Goal: Information Seeking & Learning: Learn about a topic

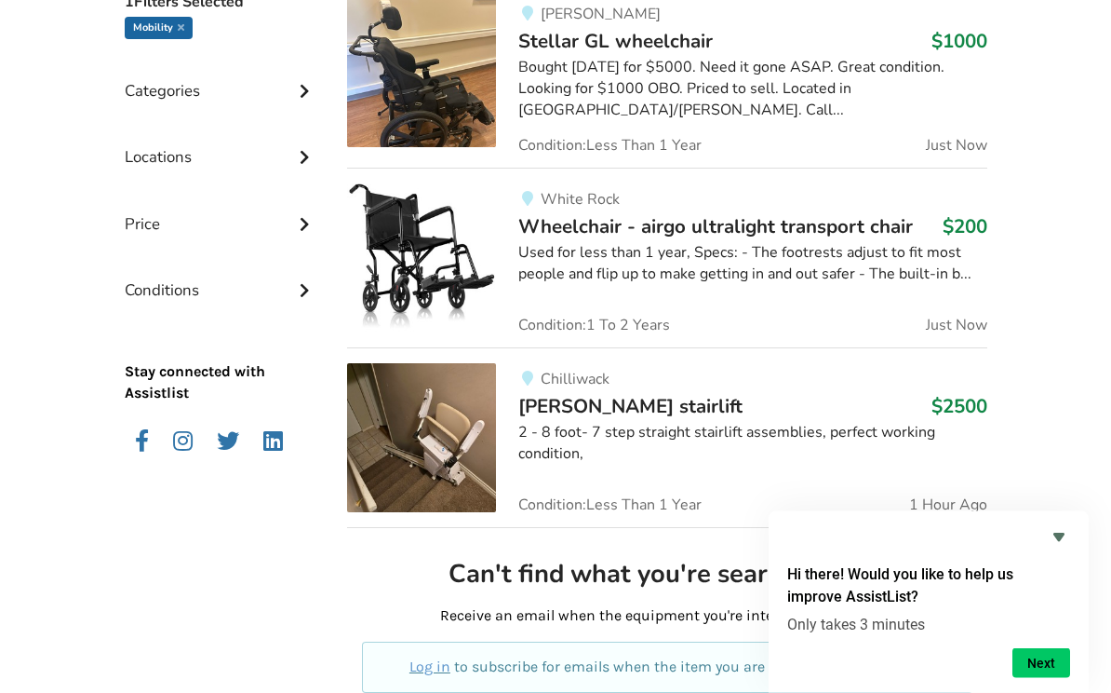
scroll to position [541, 0]
click at [796, 233] on span "Wheelchair - airgo ultralight transport chair" at bounding box center [715, 226] width 395 height 26
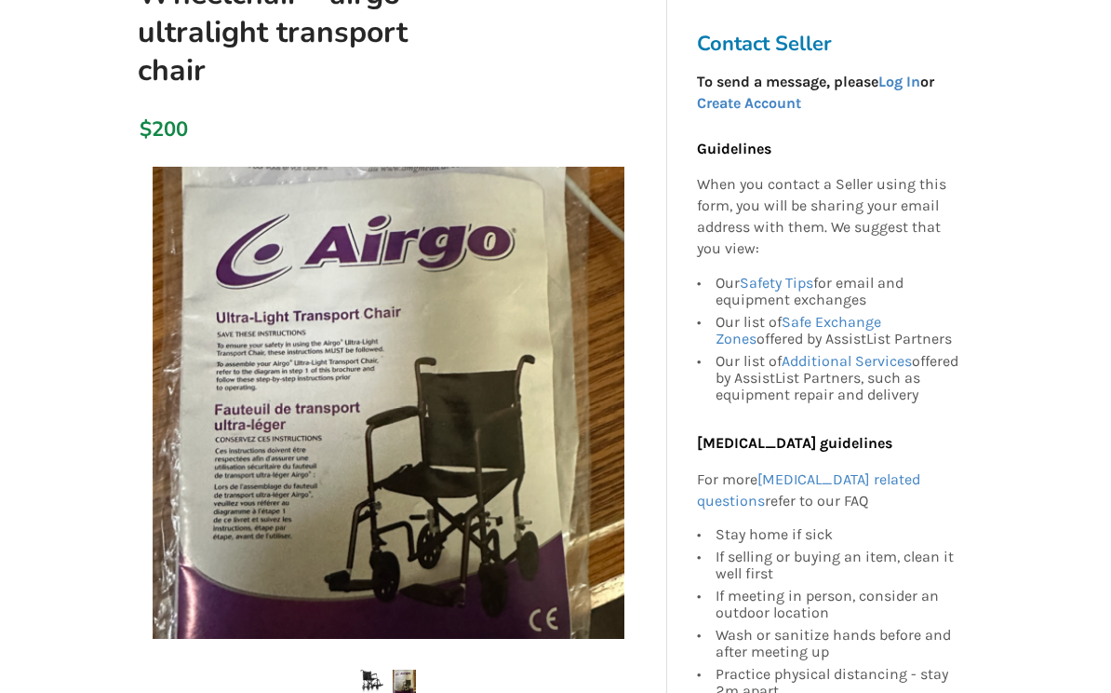
scroll to position [249, 0]
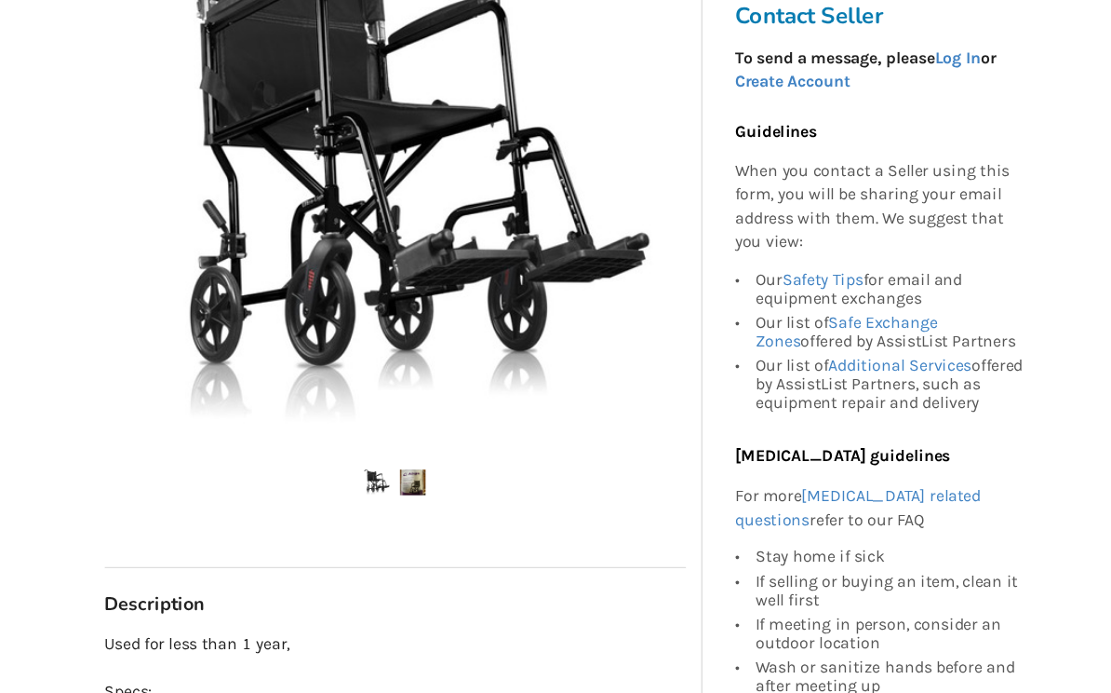
scroll to position [464, 0]
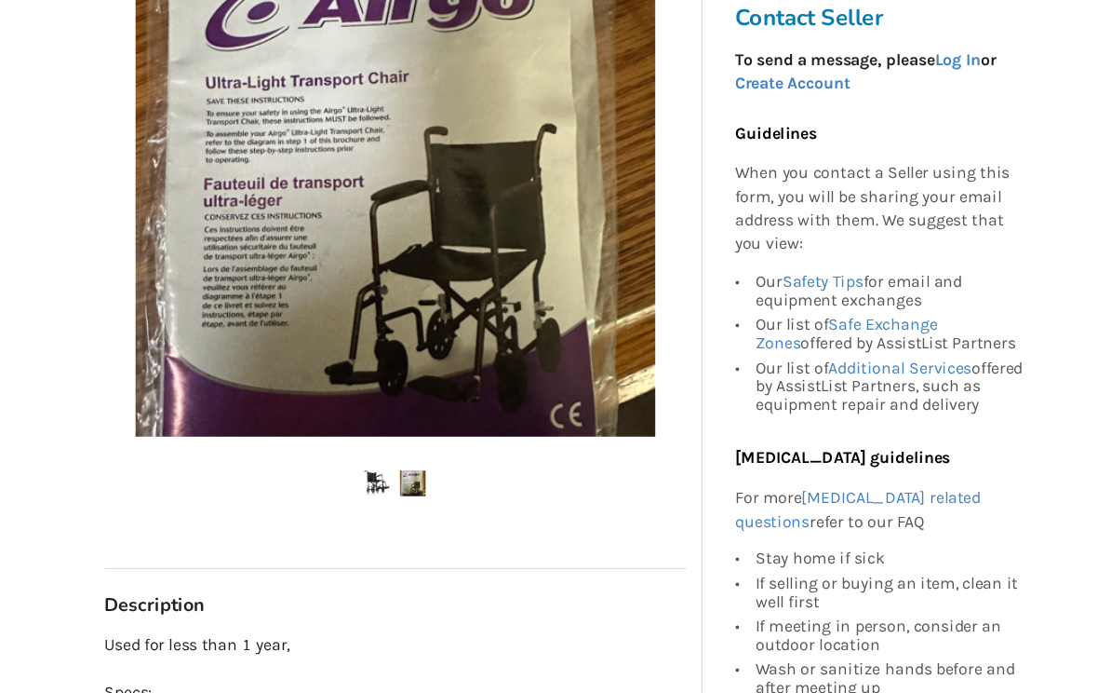
click at [393, 455] on img at bounding box center [404, 466] width 23 height 23
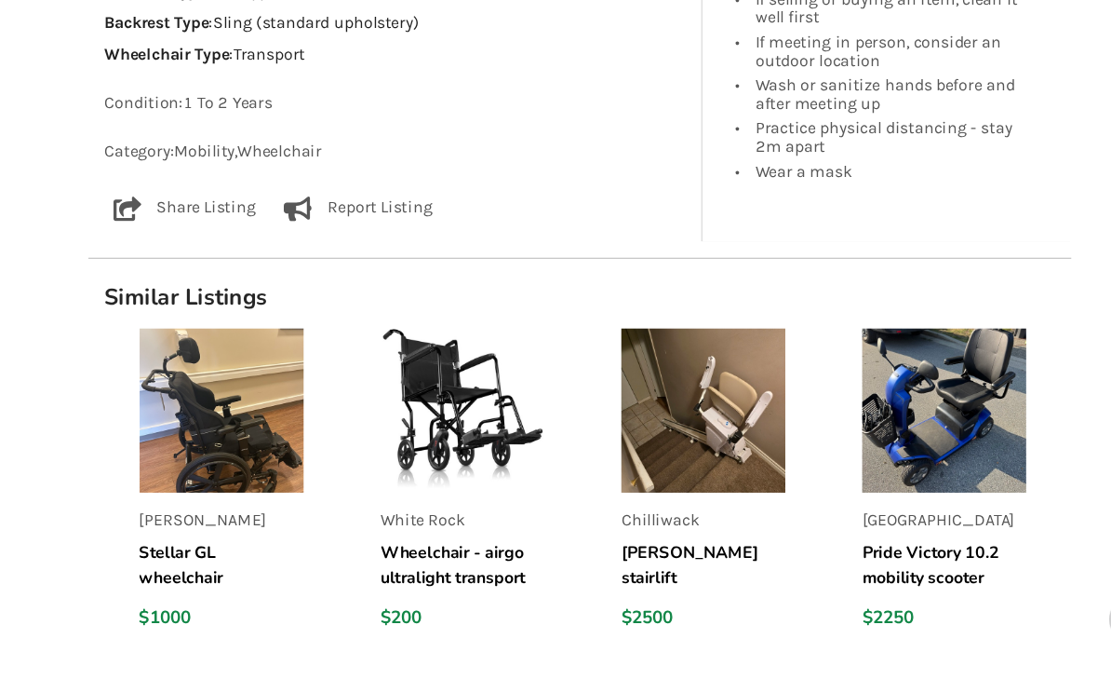
scroll to position [1452, 0]
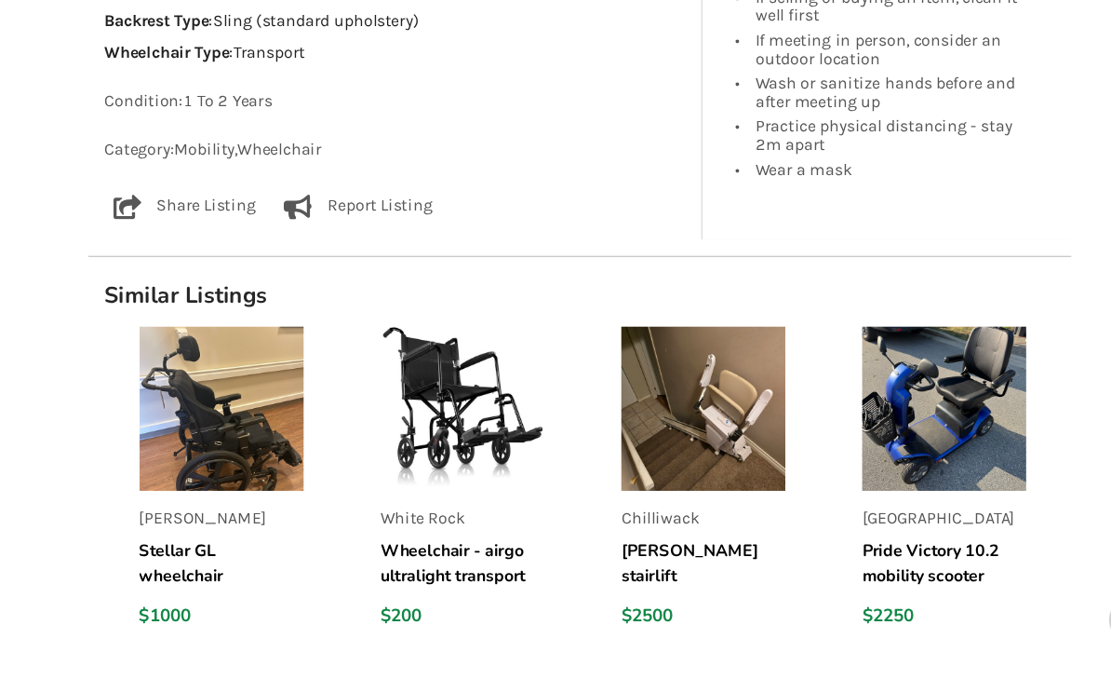
click at [405, 518] on h5 "Wheelchair - airgo ultralight transport chair" at bounding box center [449, 540] width 149 height 45
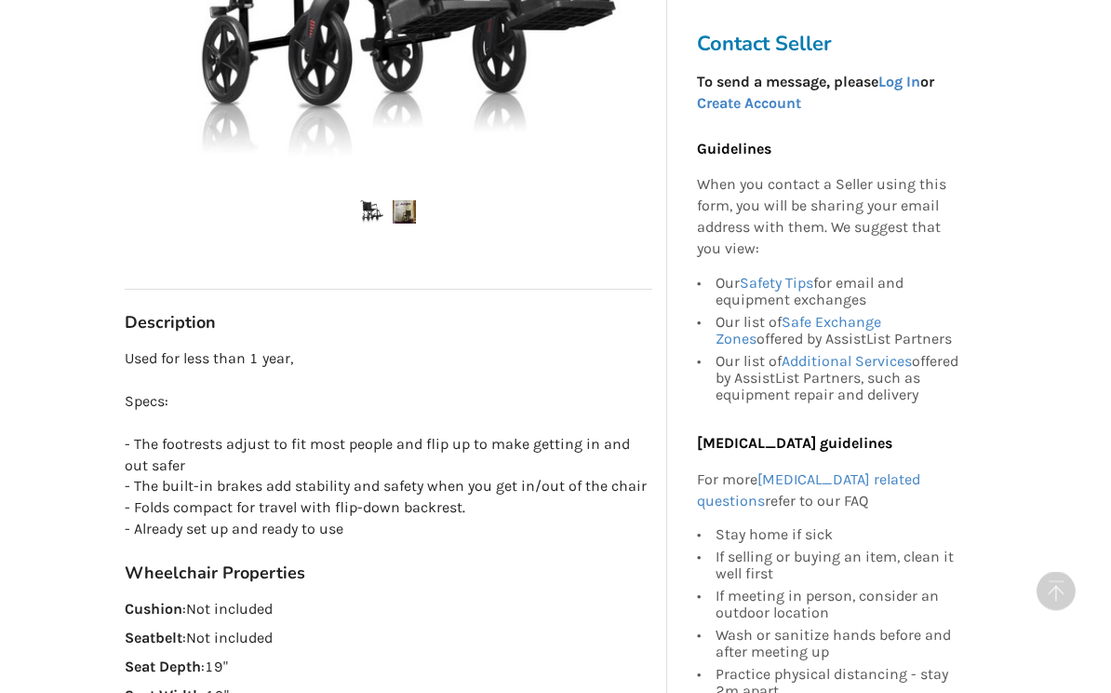
scroll to position [720, 0]
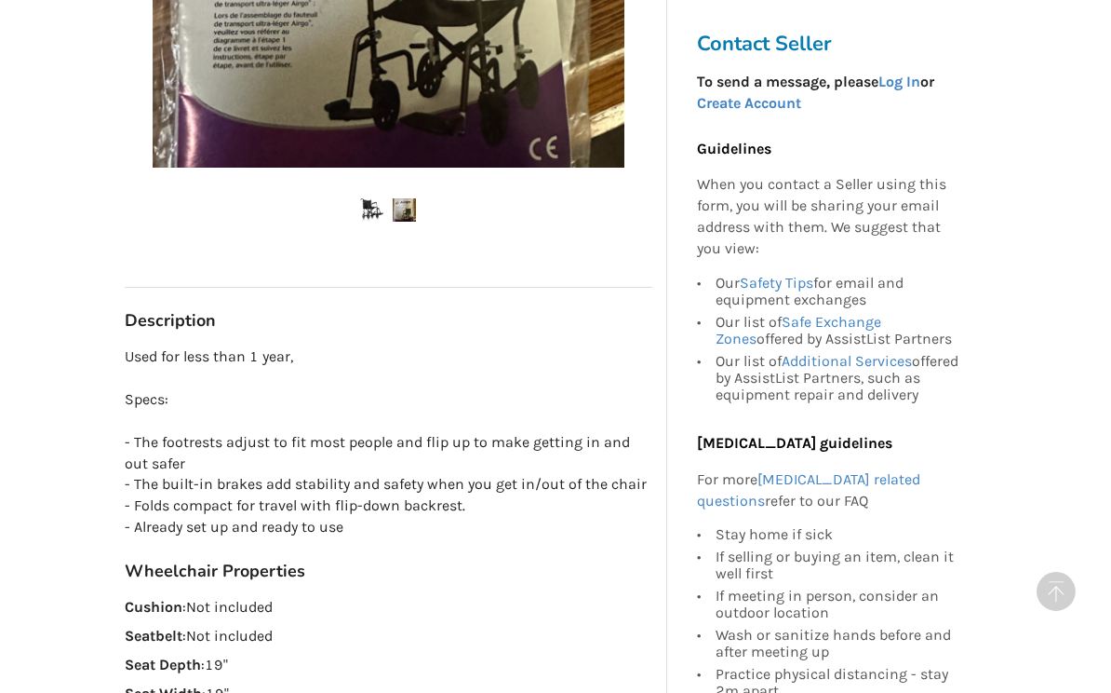
click at [1087, 596] on div "Back to Results White Rock Last Updated Sep 15 Wheelchair - airgo ultralight tr…" at bounding box center [555, 397] width 1111 height 2041
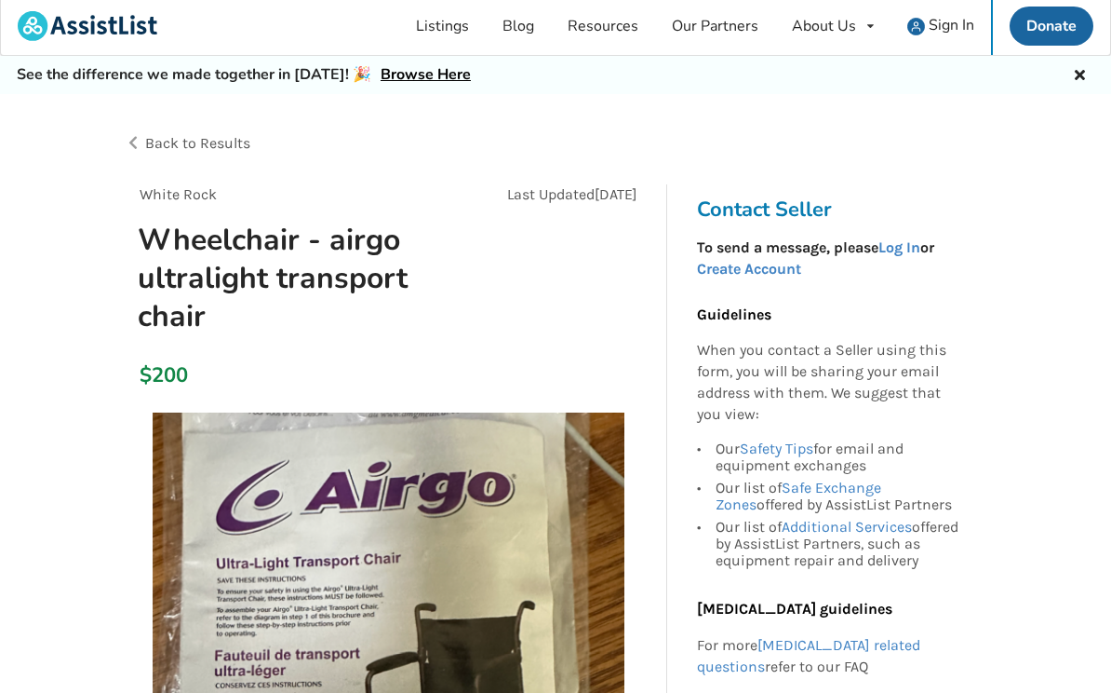
scroll to position [0, 0]
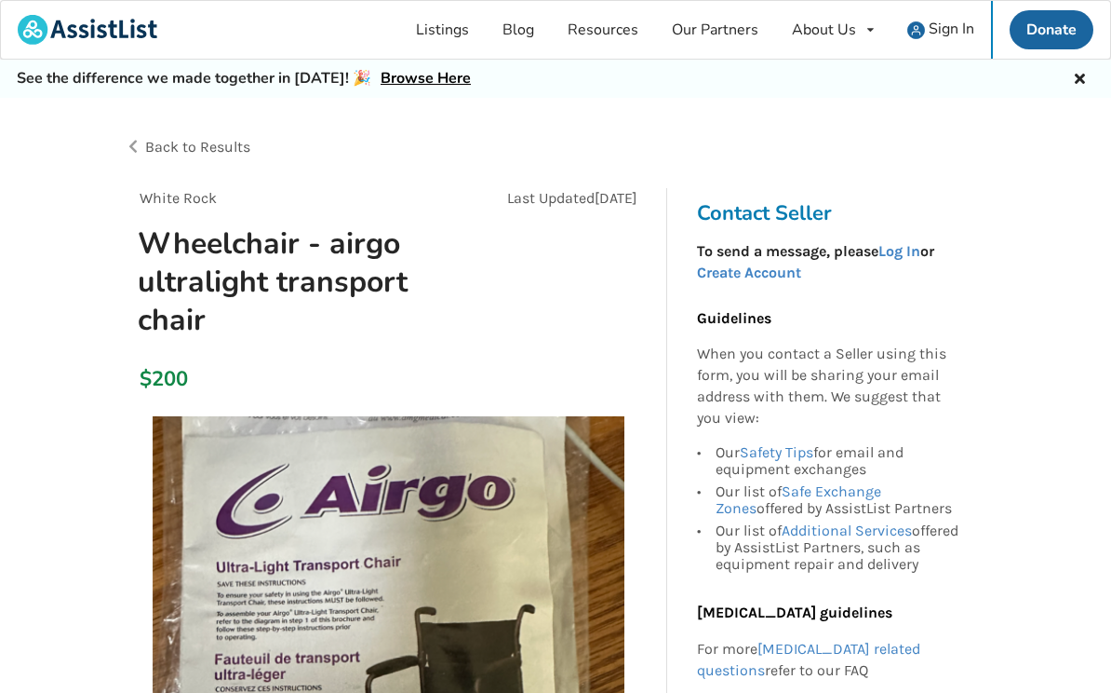
click at [419, 85] on link "Browse Here" at bounding box center [426, 78] width 90 height 20
click at [457, 38] on link "Listings" at bounding box center [442, 30] width 87 height 58
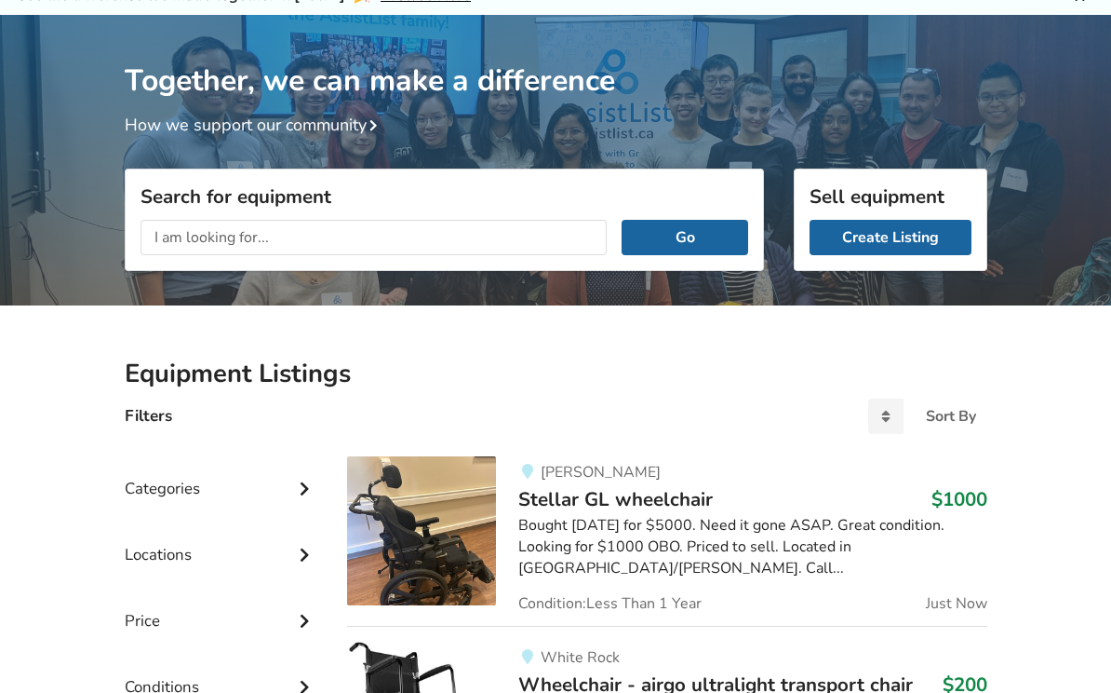
click at [188, 237] on input "text" at bounding box center [374, 237] width 467 height 35
click at [684, 236] on button "Go" at bounding box center [685, 237] width 126 height 35
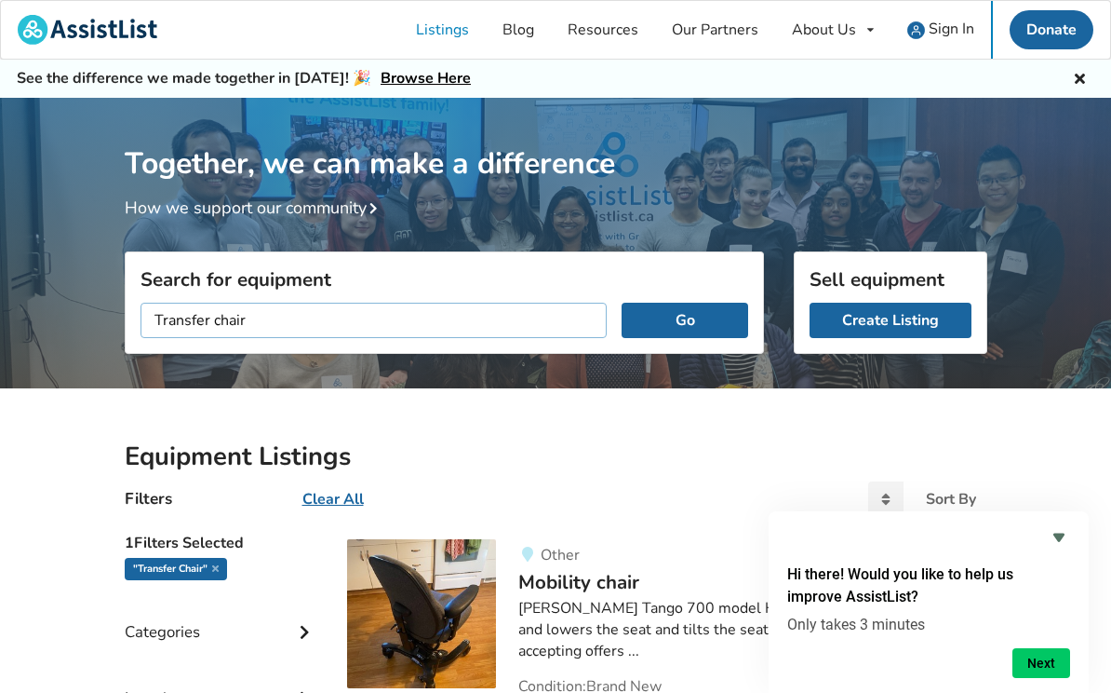
click at [215, 322] on input "Transfer chair" at bounding box center [374, 320] width 467 height 35
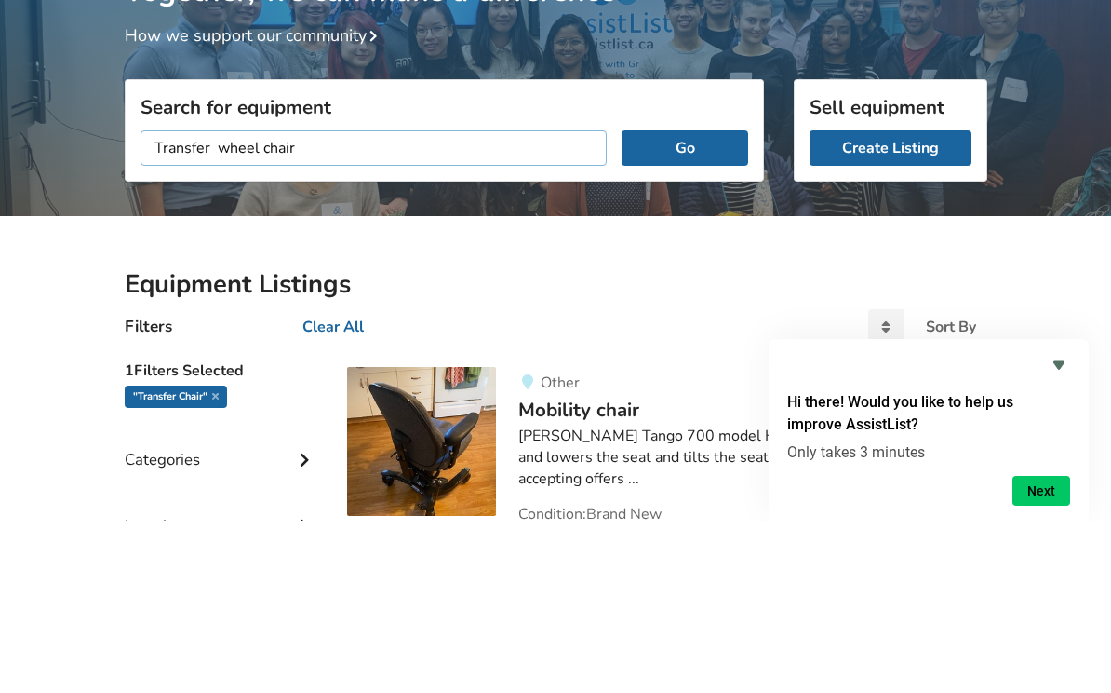
type input "Transfer wheel chair"
click at [684, 303] on button "Go" at bounding box center [685, 320] width 126 height 35
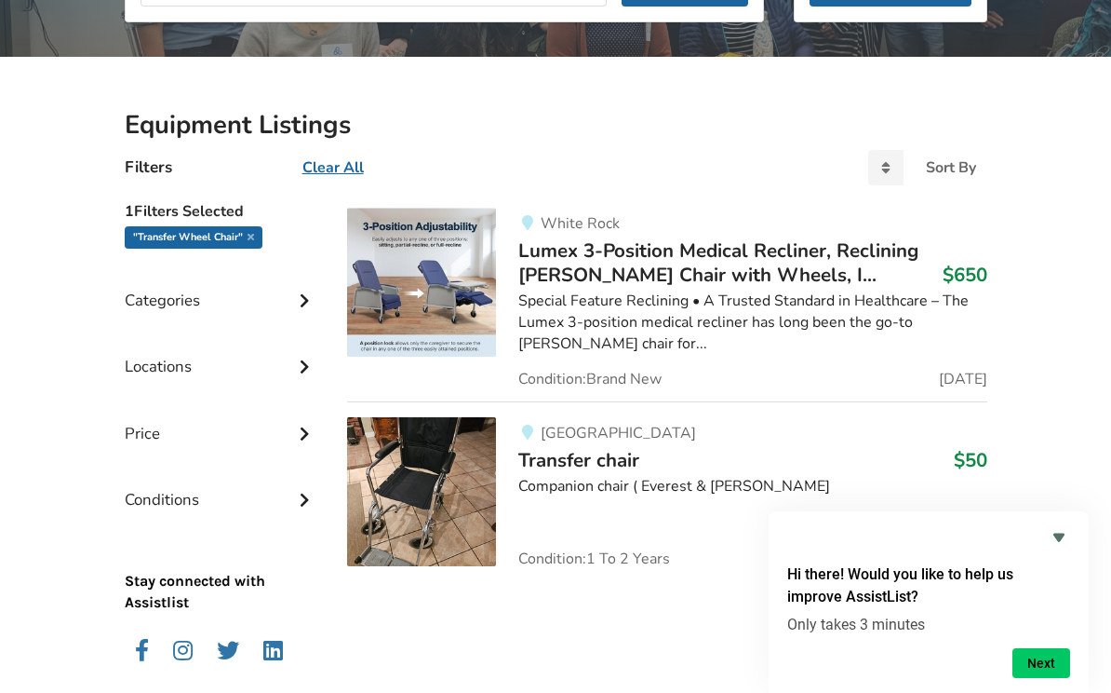
scroll to position [366, 0]
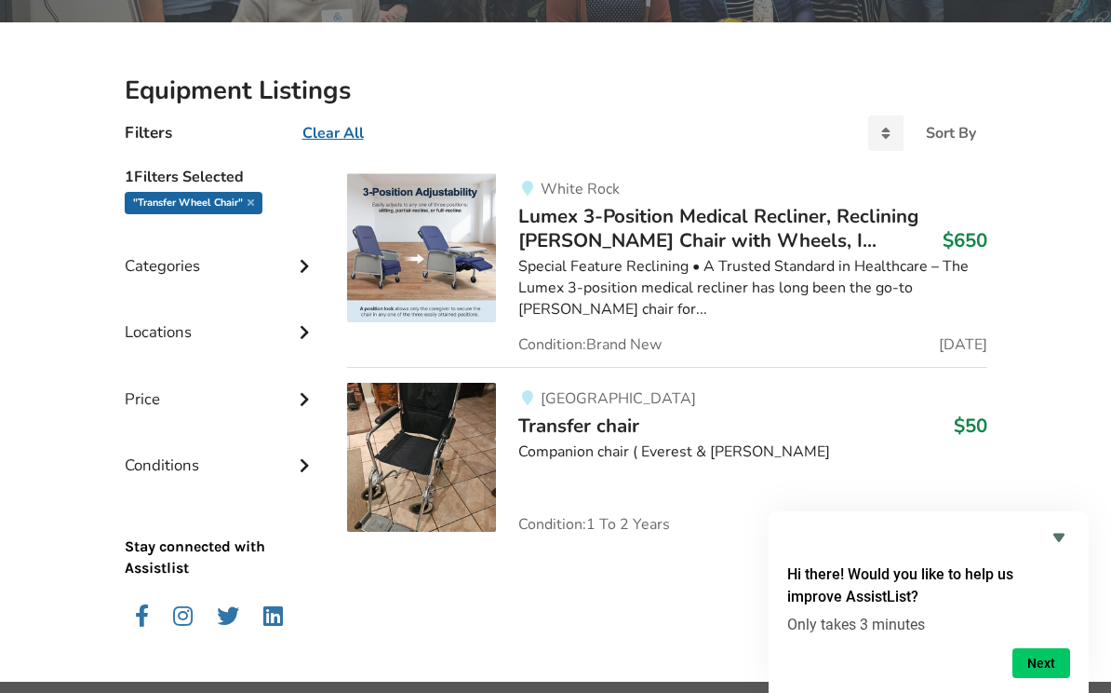
click at [607, 444] on div "Companion chair ( Everest & [PERSON_NAME]" at bounding box center [752, 451] width 468 height 21
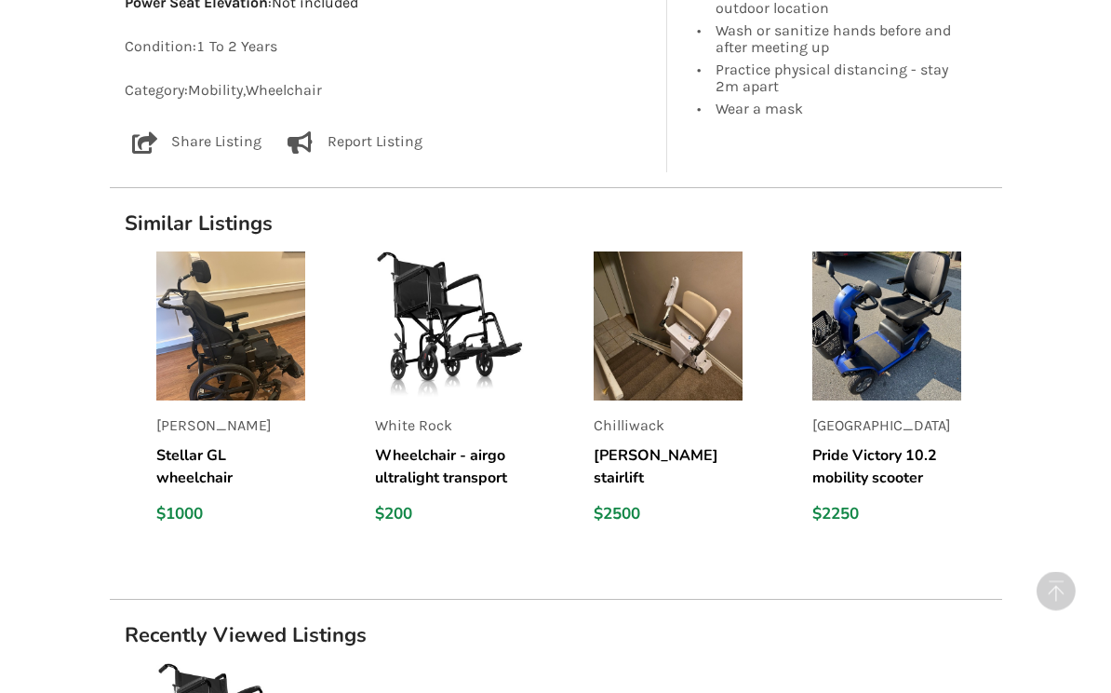
scroll to position [1428, 0]
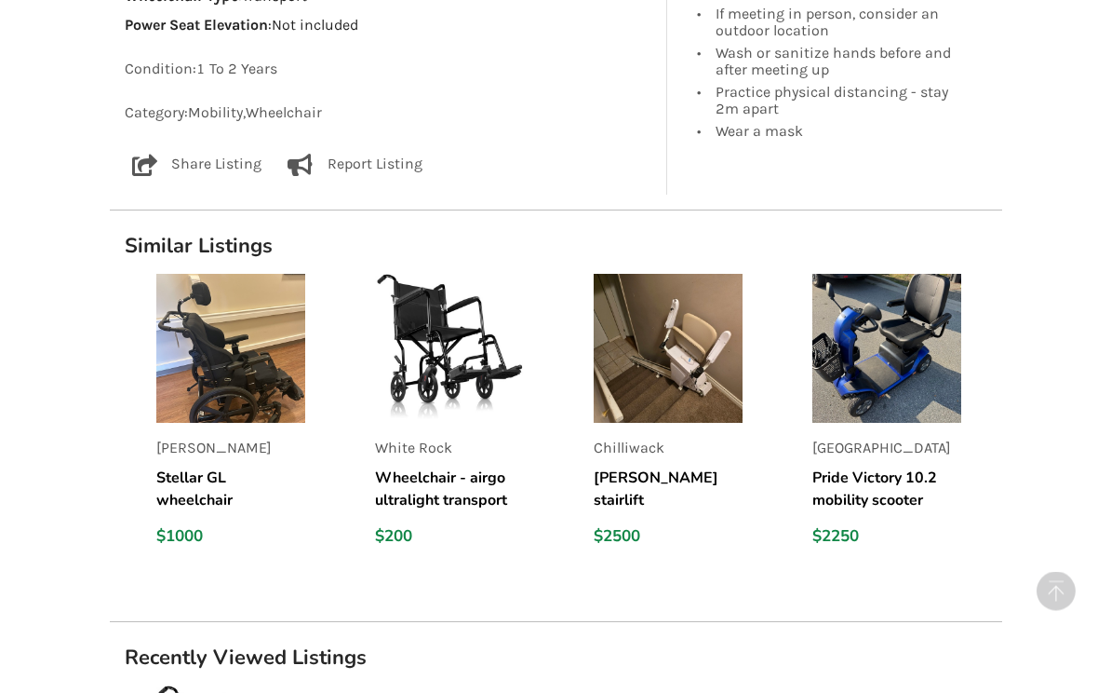
click at [476, 368] on img at bounding box center [449, 349] width 149 height 149
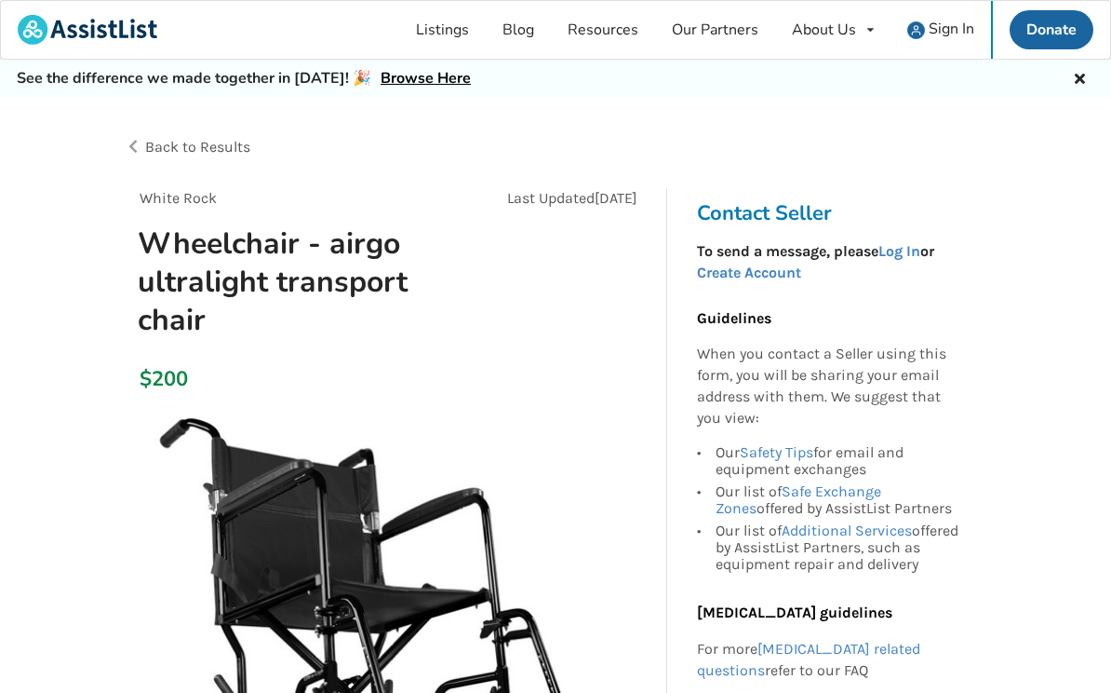
click at [885, 464] on div "Our Safety Tips for email and equipment exchanges" at bounding box center [840, 462] width 248 height 36
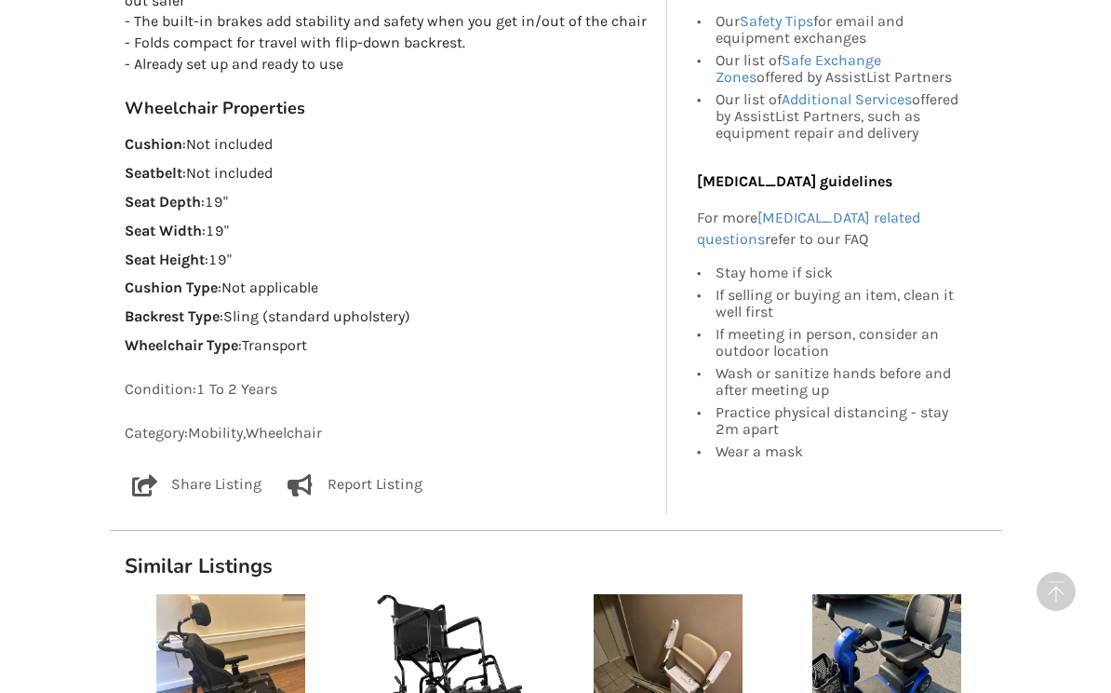
scroll to position [1182, 0]
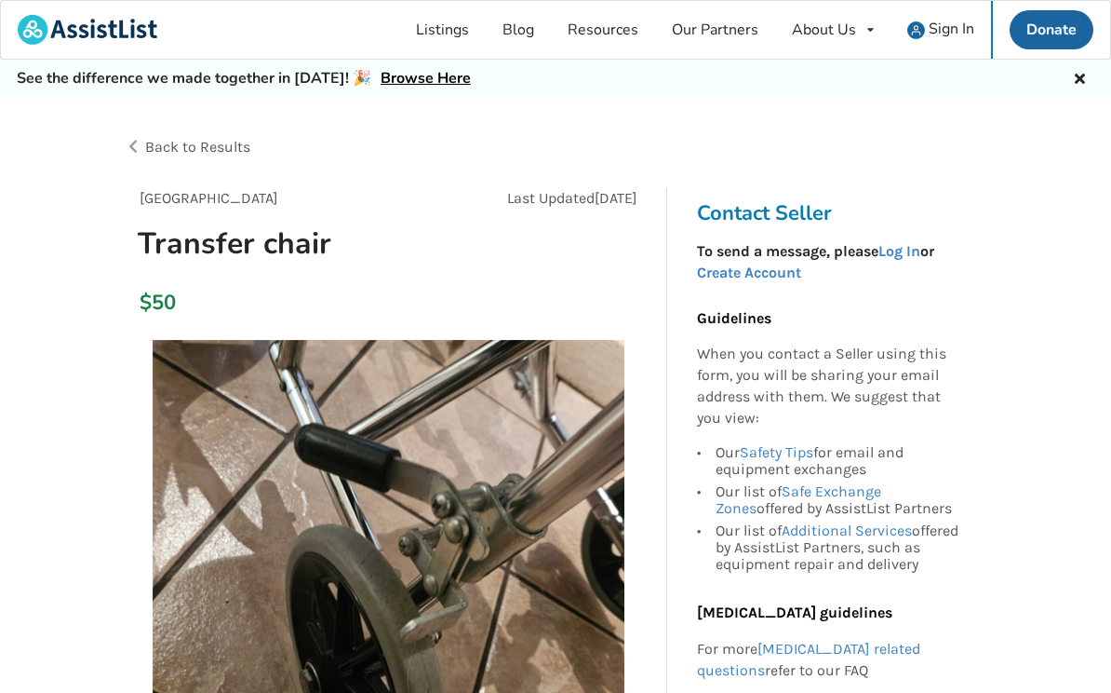
click at [449, 31] on link "Listings" at bounding box center [442, 30] width 87 height 58
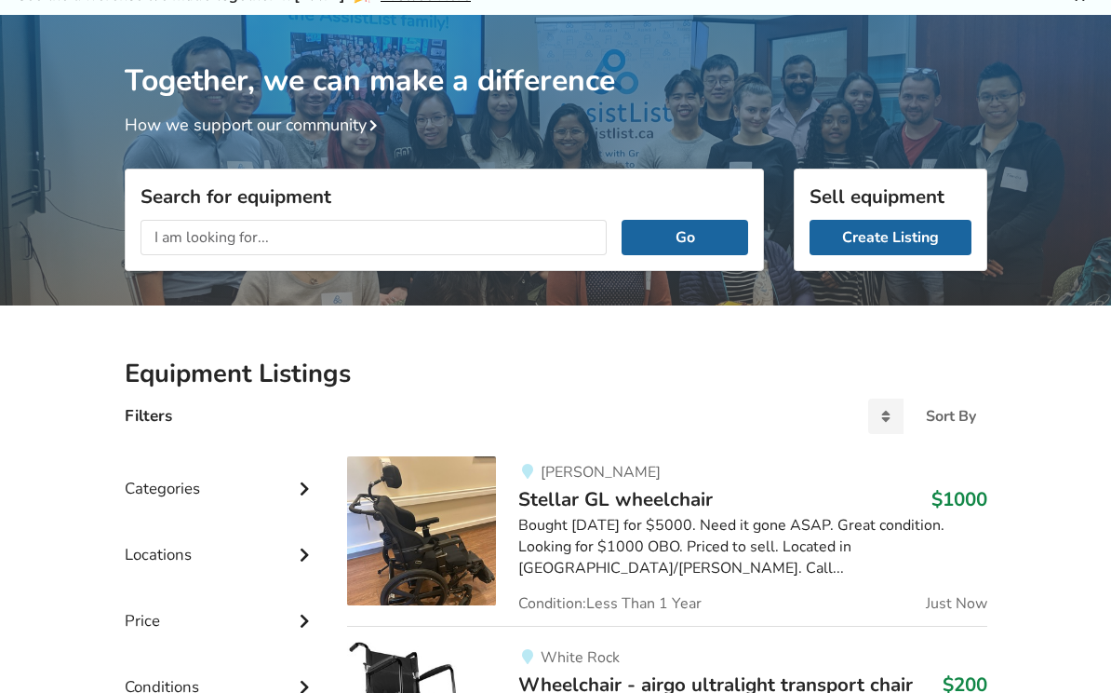
click at [171, 236] on input "text" at bounding box center [374, 237] width 467 height 35
type input "Transport chair"
click at [702, 237] on button "Go" at bounding box center [685, 237] width 126 height 35
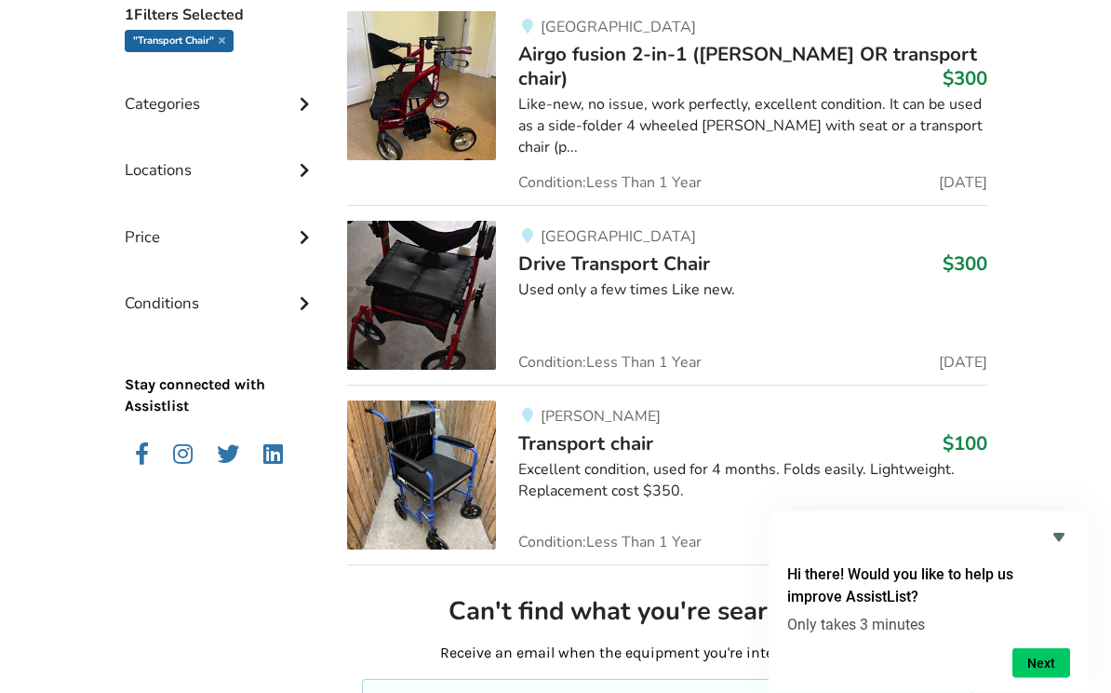
scroll to position [552, 0]
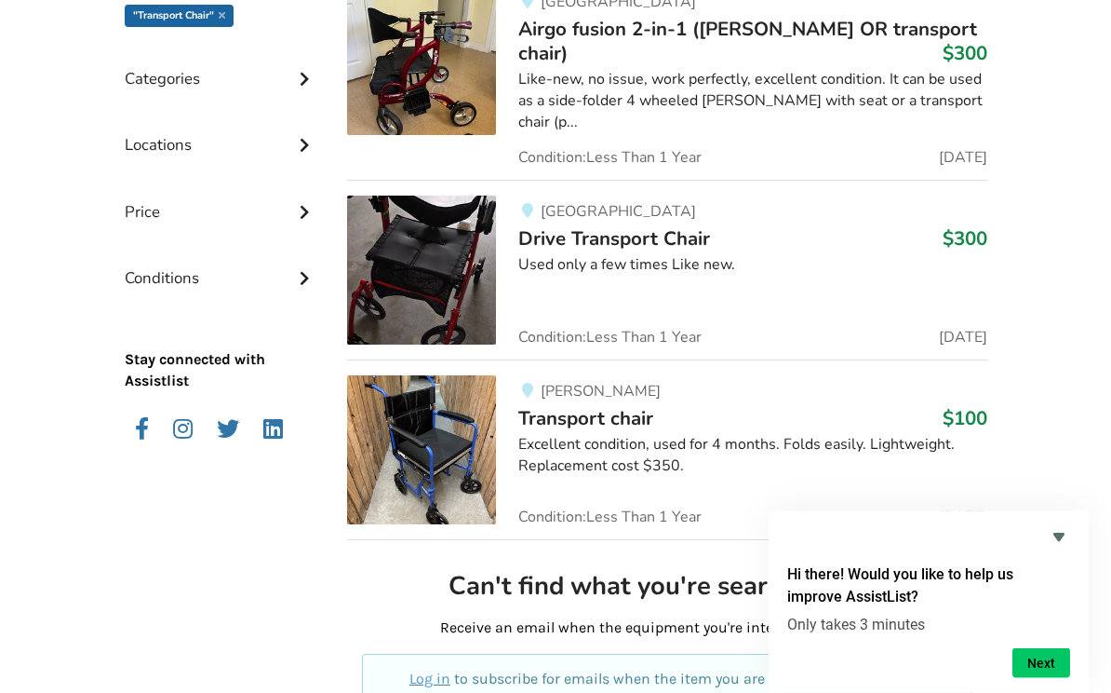
click at [460, 429] on img at bounding box center [421, 450] width 149 height 149
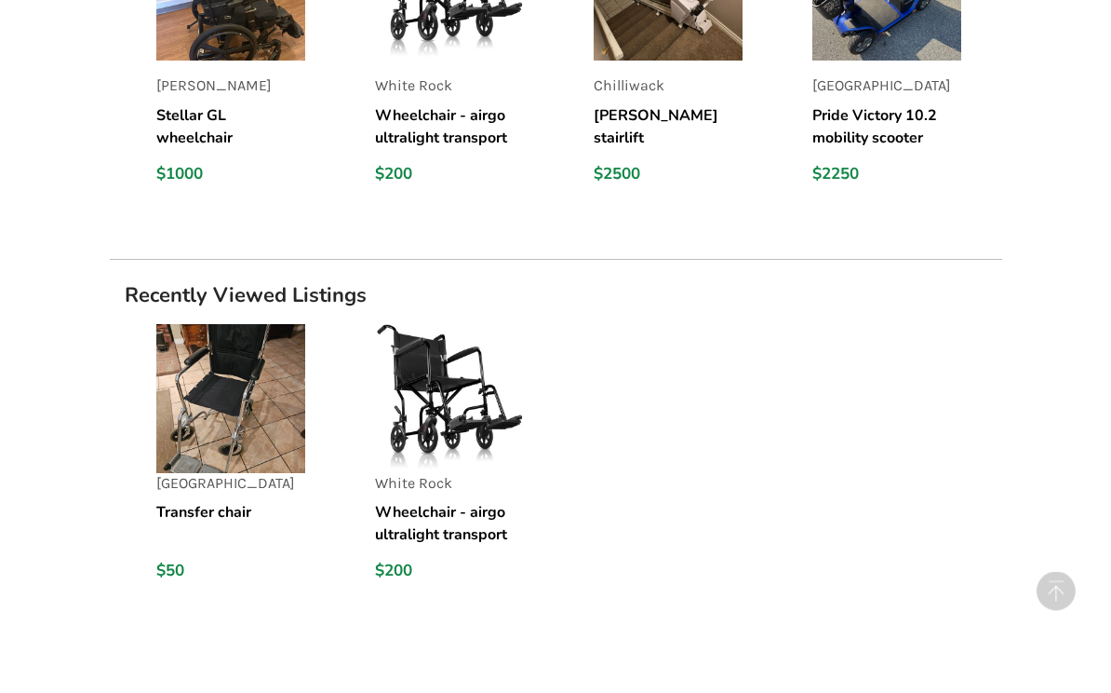
scroll to position [2100, 0]
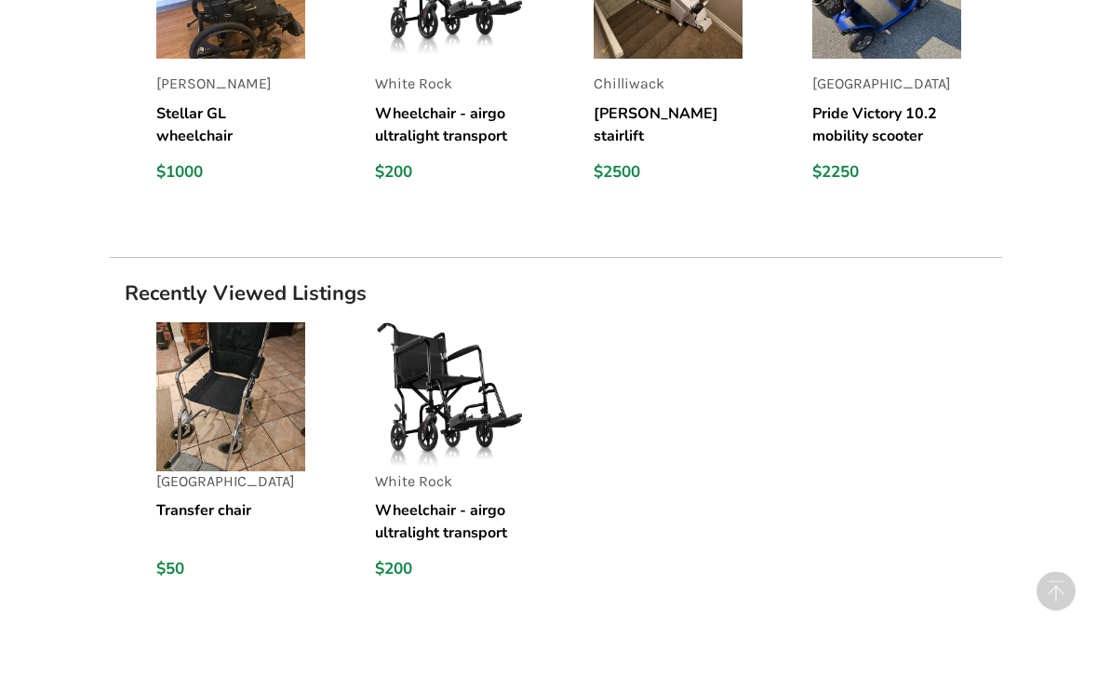
click at [270, 393] on img at bounding box center [230, 397] width 149 height 149
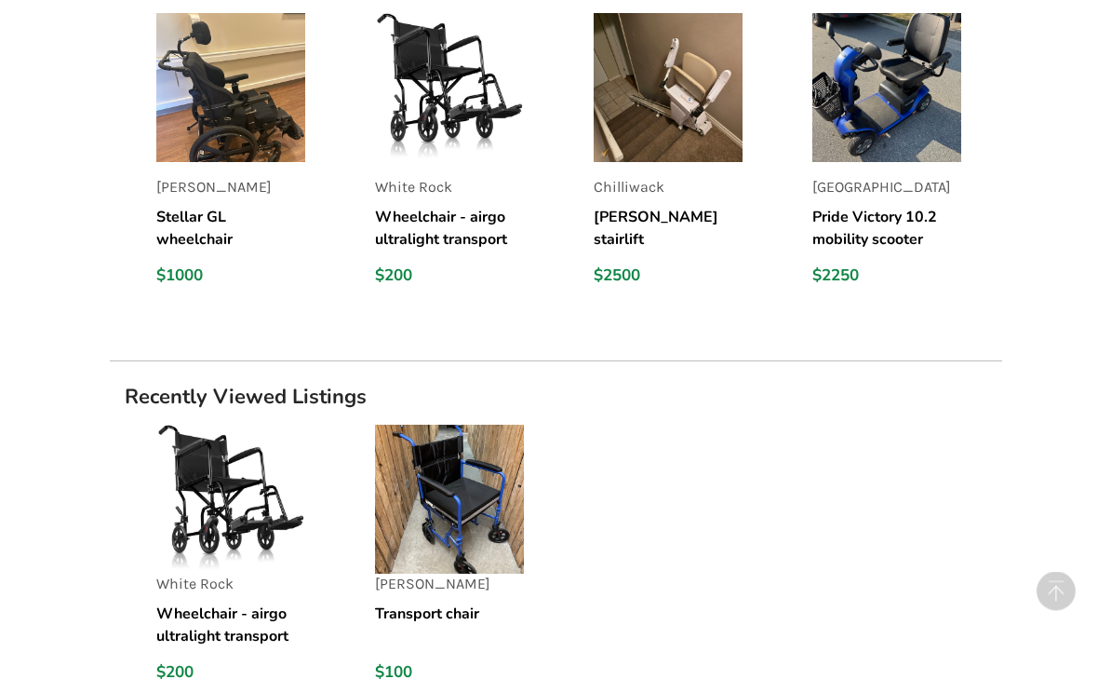
scroll to position [1689, 0]
click at [512, 523] on img at bounding box center [449, 498] width 149 height 149
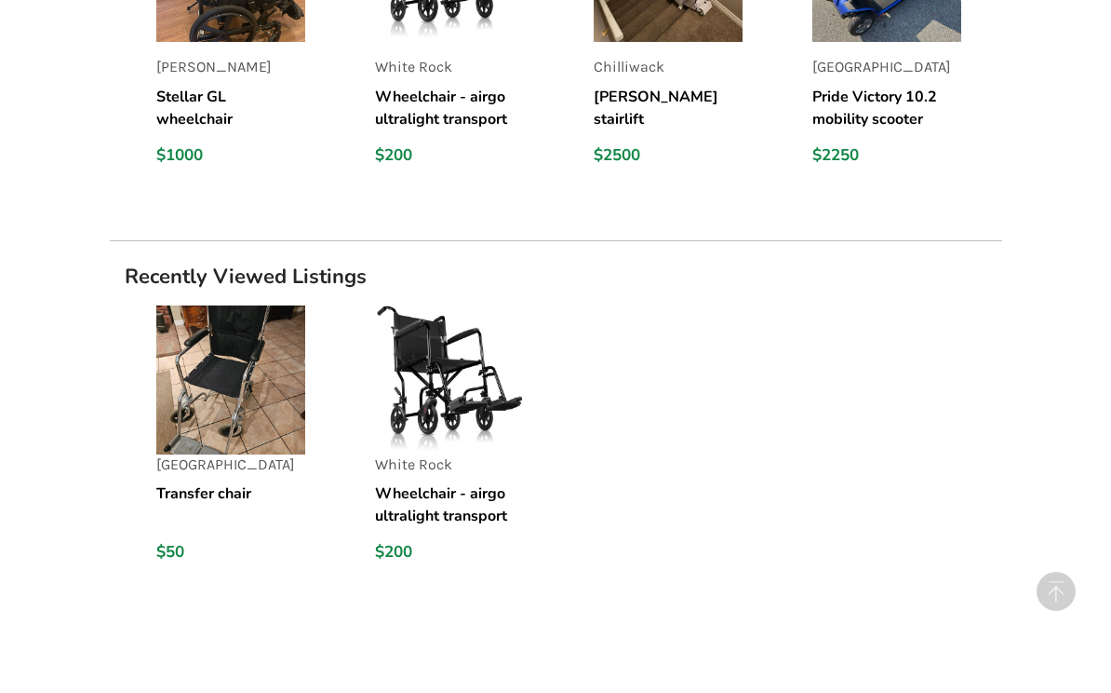
scroll to position [2117, 0]
click at [471, 492] on h5 "Wheelchair - airgo ultralight transport chair" at bounding box center [449, 505] width 149 height 45
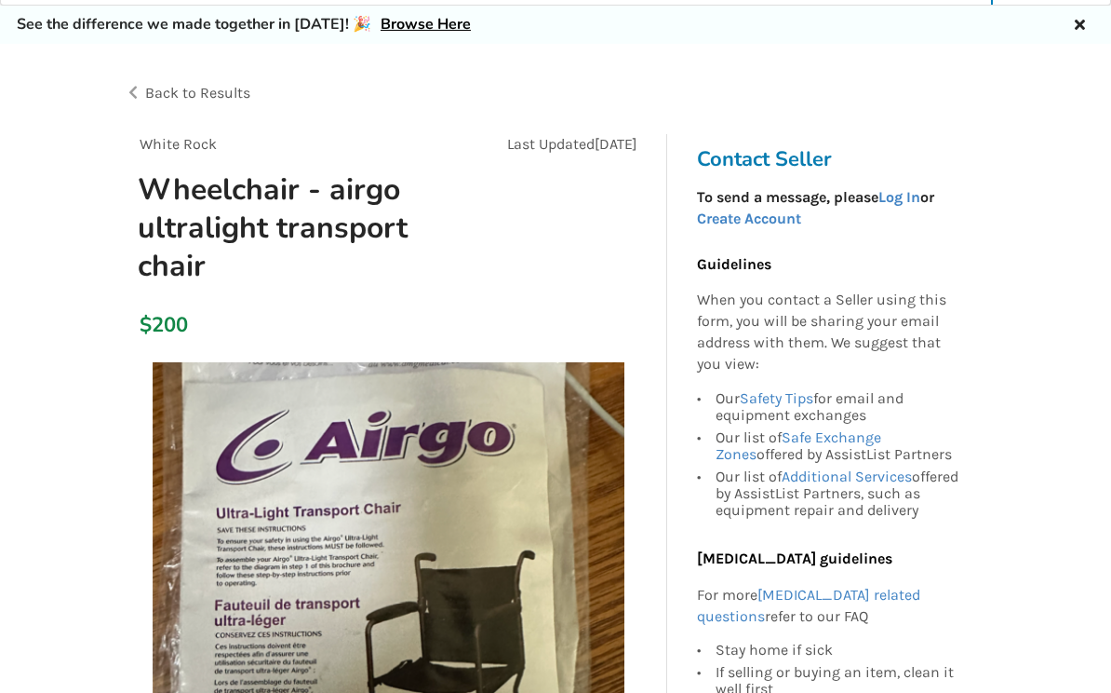
click at [598, 563] on img at bounding box center [389, 599] width 472 height 472
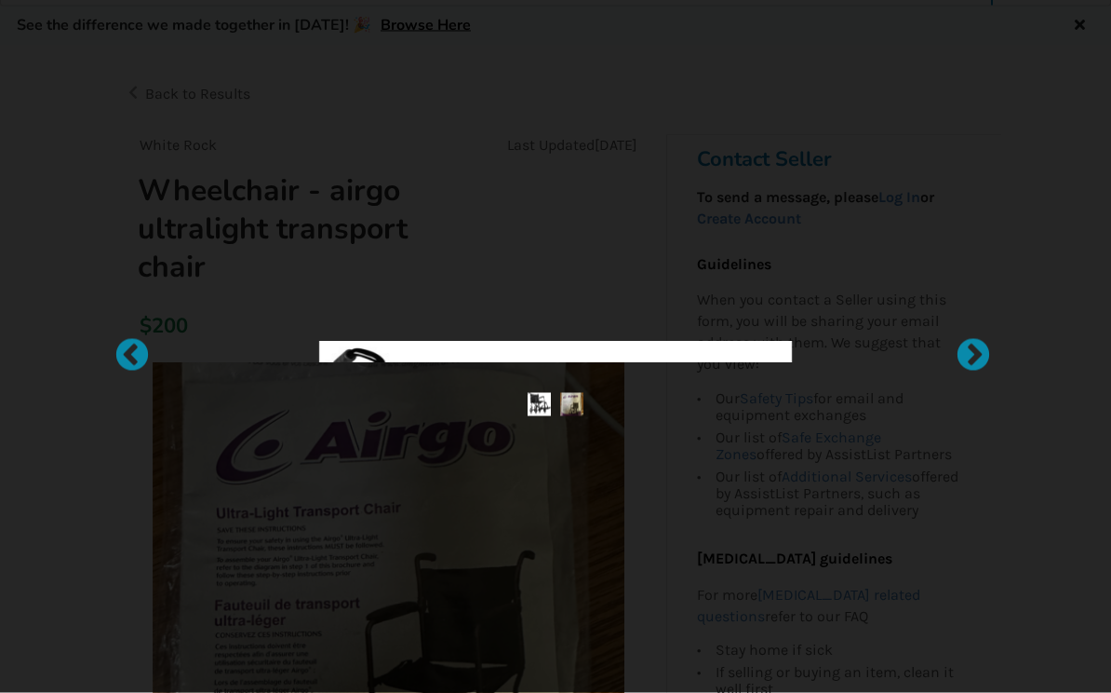
scroll to position [54, 0]
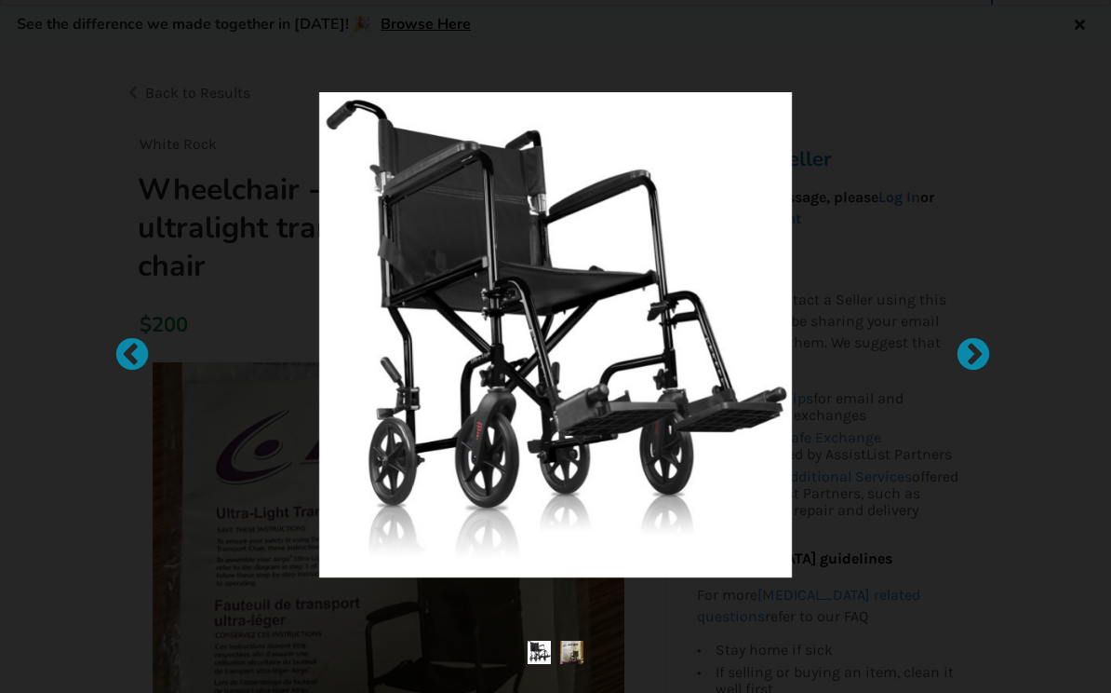
click at [109, 486] on div at bounding box center [555, 346] width 1111 height 693
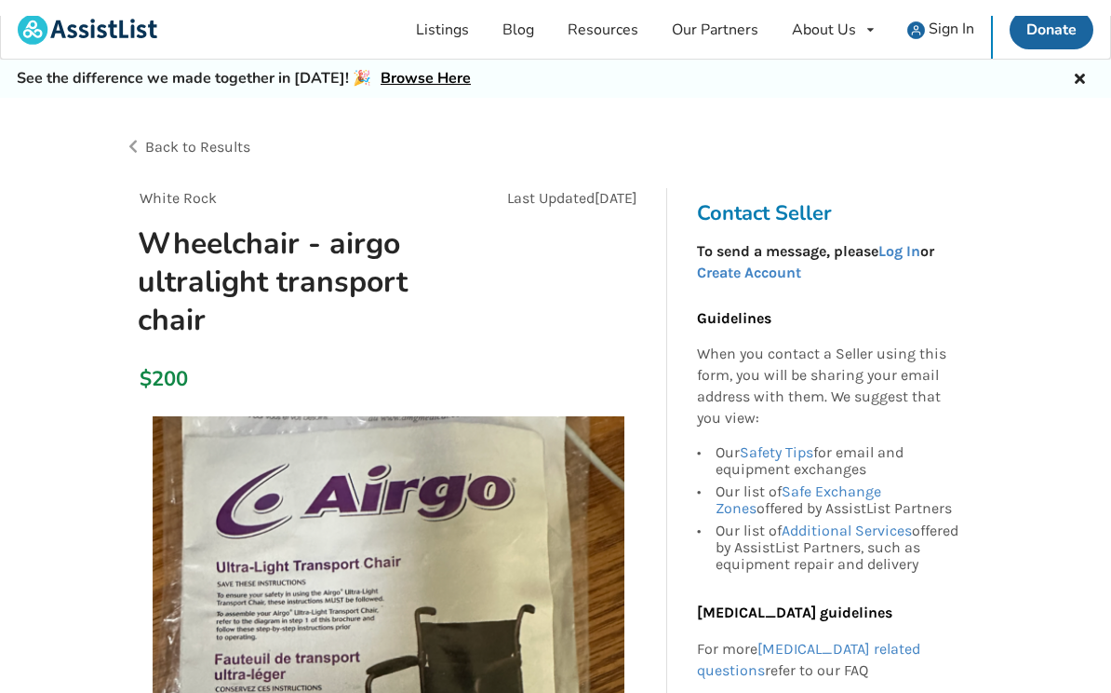
scroll to position [0, 0]
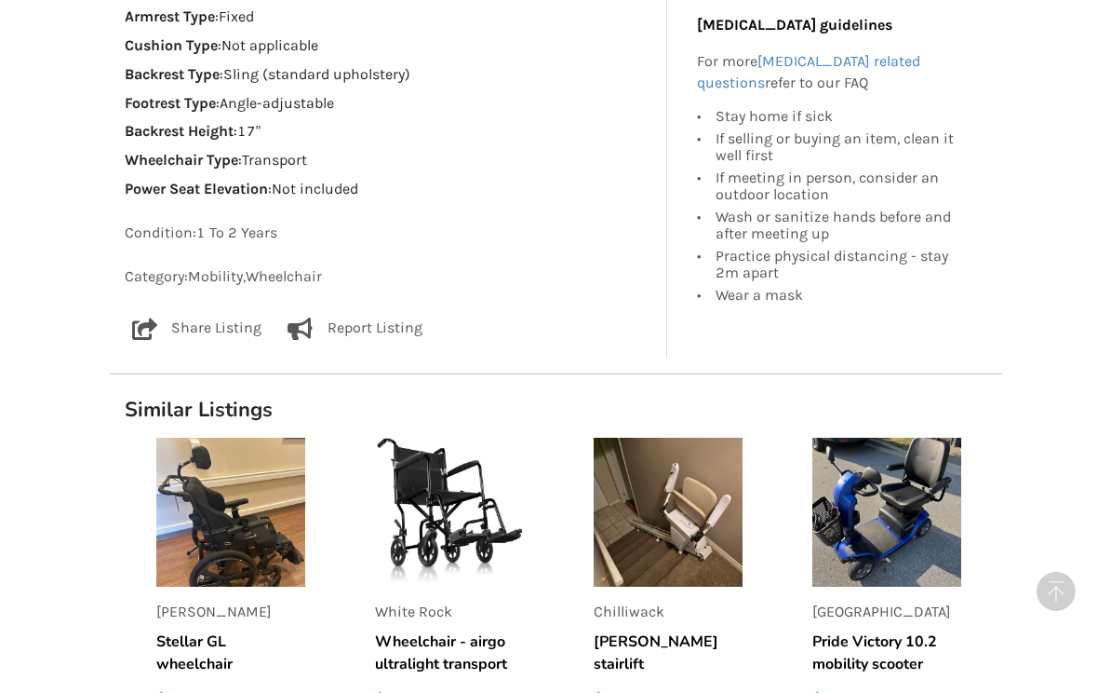
scroll to position [1263, 0]
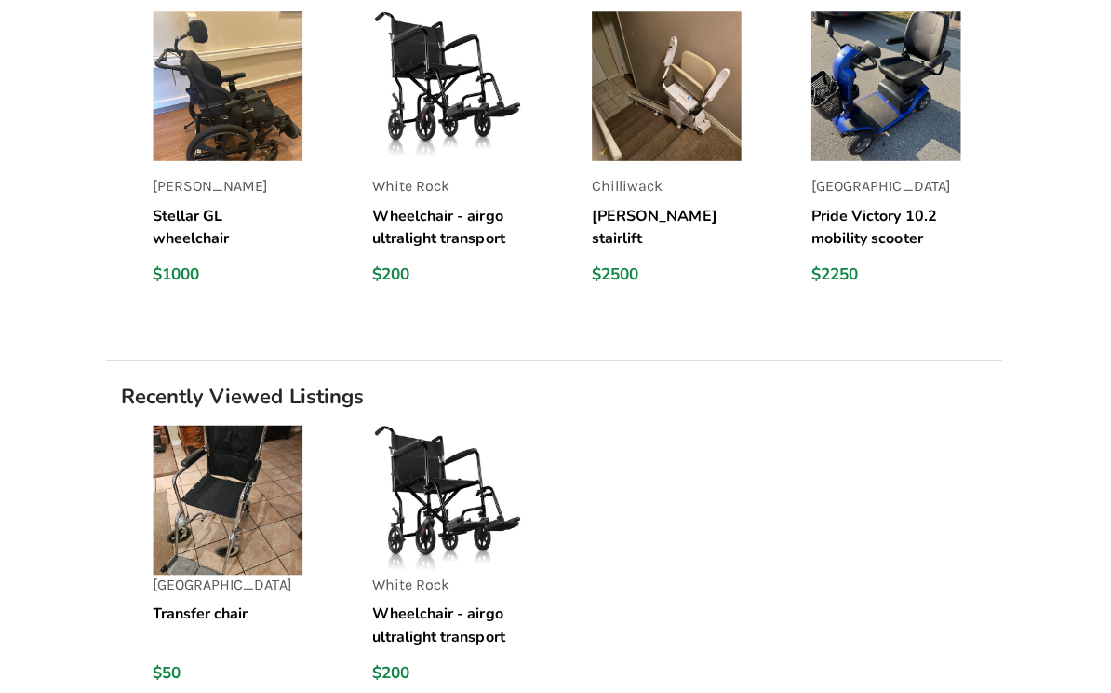
scroll to position [2166, 0]
